Goal: Task Accomplishment & Management: Complete application form

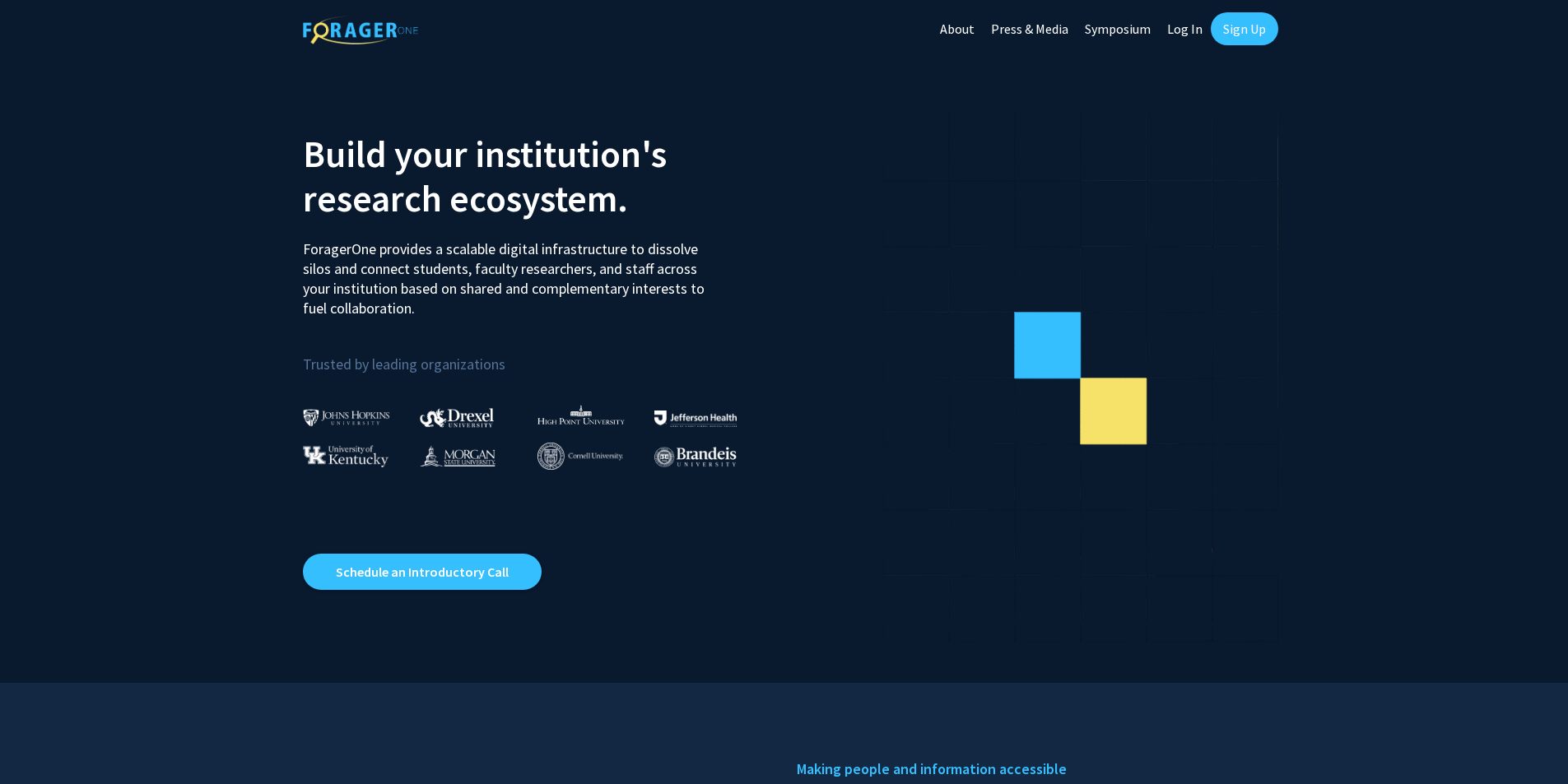
click at [1226, 26] on link "Sign Up" at bounding box center [1244, 29] width 67 height 33
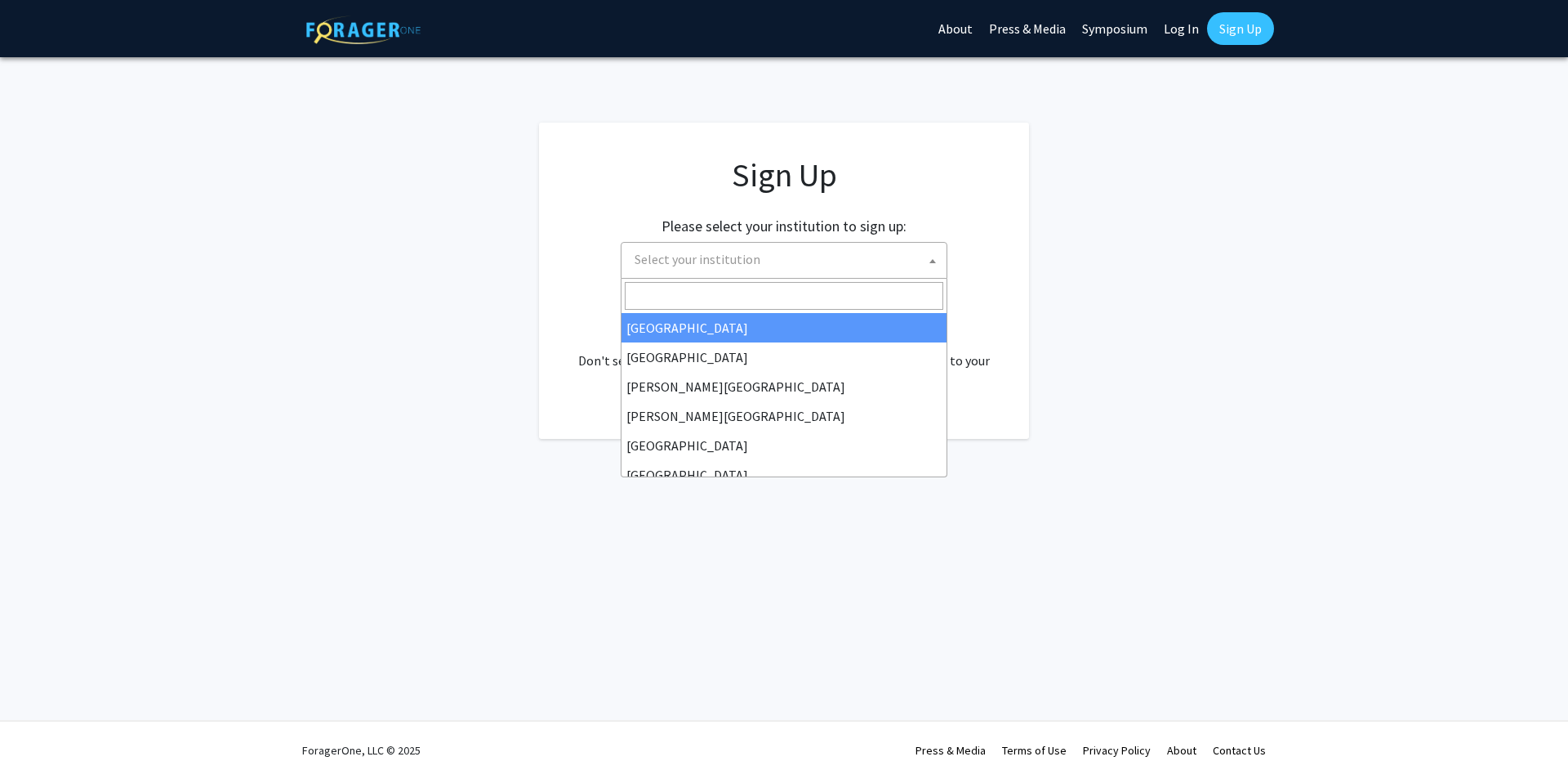
click at [919, 268] on span "Select your institution" at bounding box center [787, 259] width 318 height 34
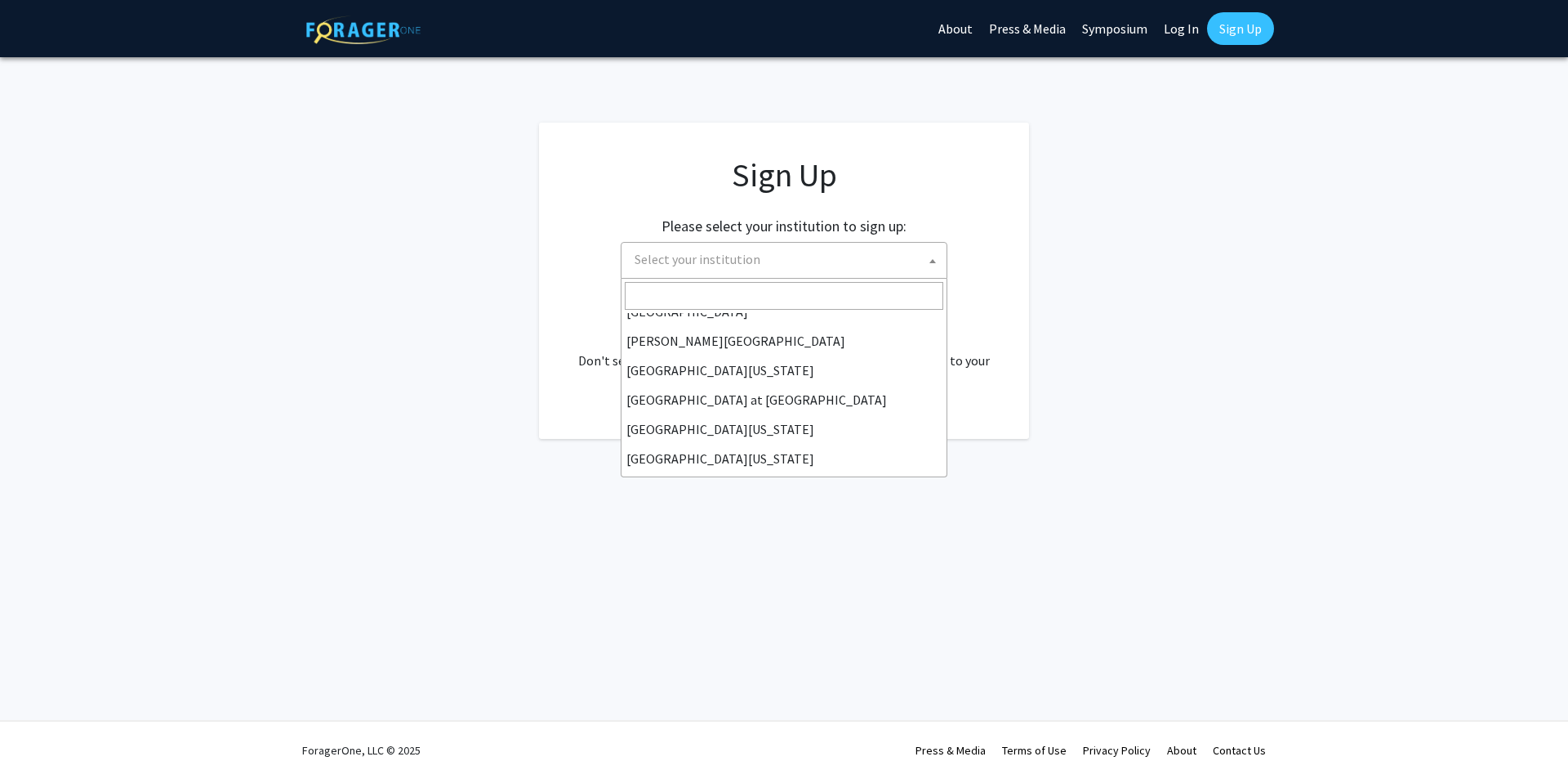
scroll to position [572, 0]
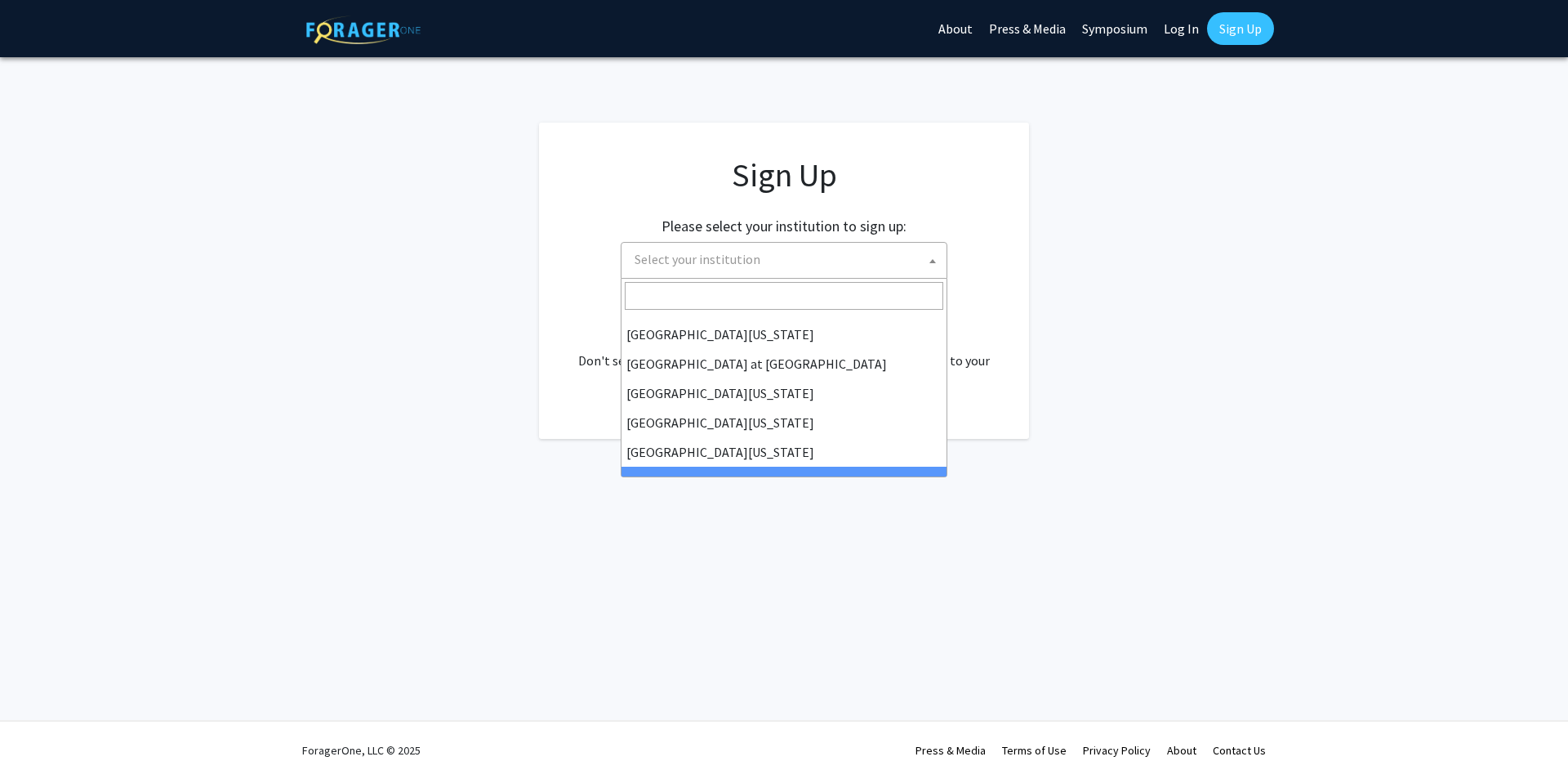
select select "21"
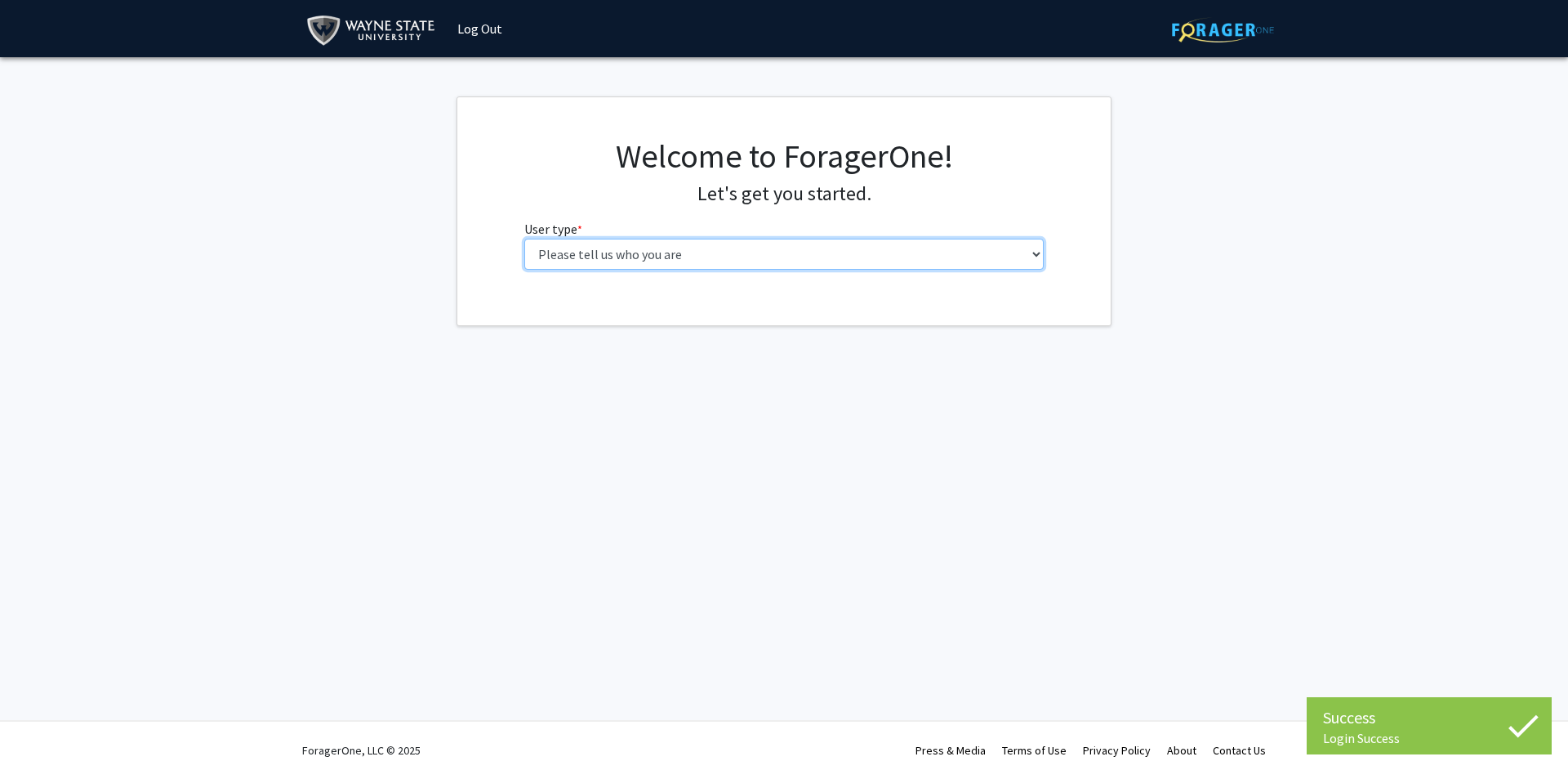
click at [873, 251] on select "Please tell us who you are Undergraduate Student Master's Student Doctoral Cand…" at bounding box center [784, 253] width 520 height 31
click at [1224, 403] on div "Success Login Success Login Success Skip navigation Log Out Complete your profi…" at bounding box center [784, 390] width 1568 height 779
